Goal: Transaction & Acquisition: Obtain resource

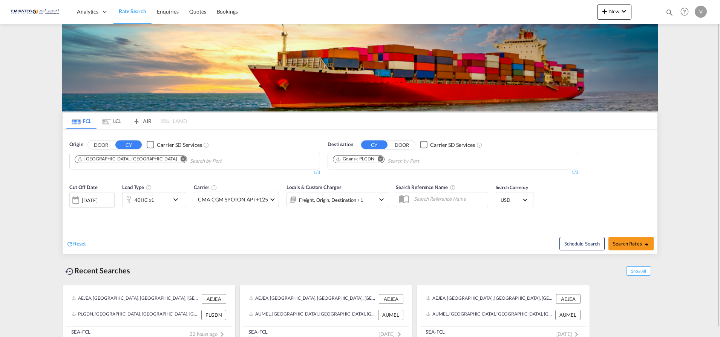
click at [381, 158] on md-icon "Remove" at bounding box center [381, 159] width 6 height 6
click at [365, 160] on body "Analytics Dashboard Rate Search Enquiries Quotes Bookings" at bounding box center [360, 168] width 720 height 337
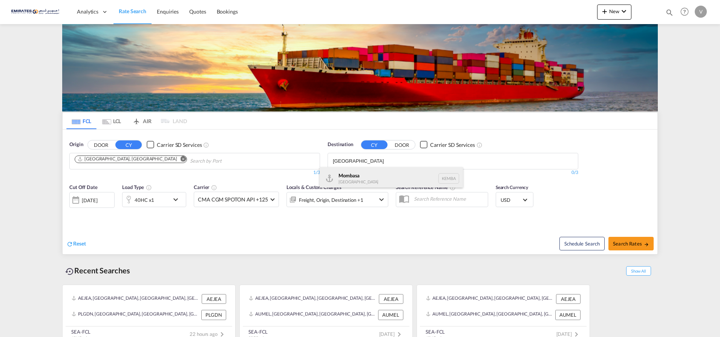
type input "[GEOGRAPHIC_DATA]"
click at [355, 181] on div "Mombasa [GEOGRAPHIC_DATA] [GEOGRAPHIC_DATA]" at bounding box center [391, 178] width 143 height 23
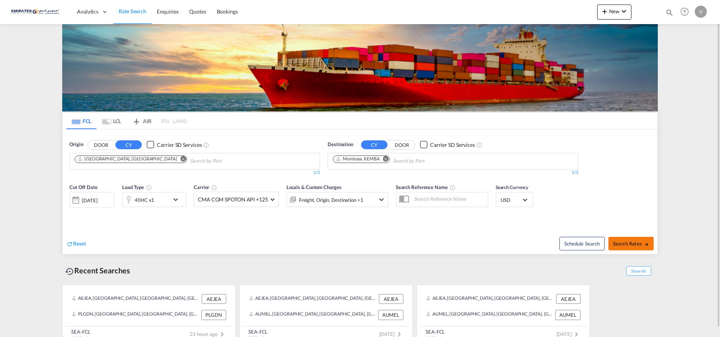
click at [631, 244] on span "Search Rates" at bounding box center [631, 244] width 36 height 6
type input "AEJEA to KEMBA / [DATE]"
